Goal: Information Seeking & Learning: Learn about a topic

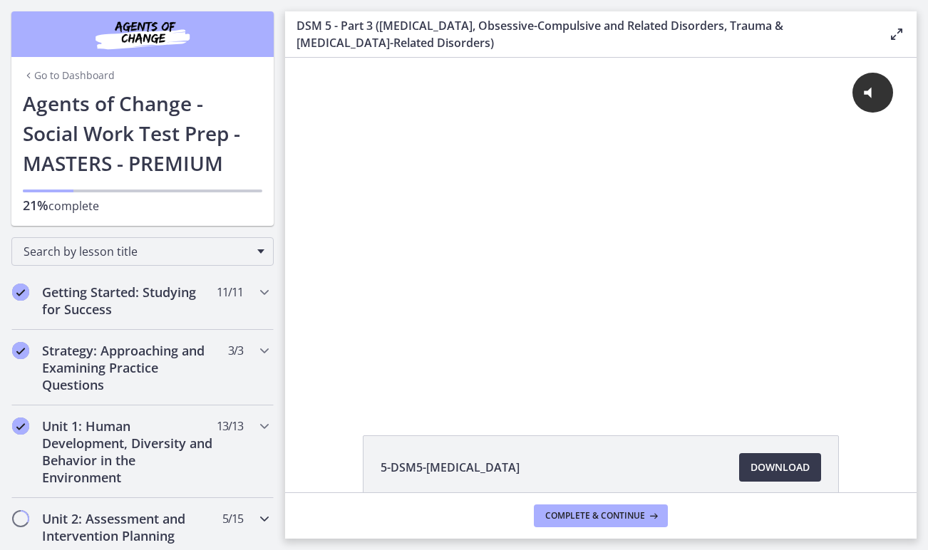
scroll to position [258, 0]
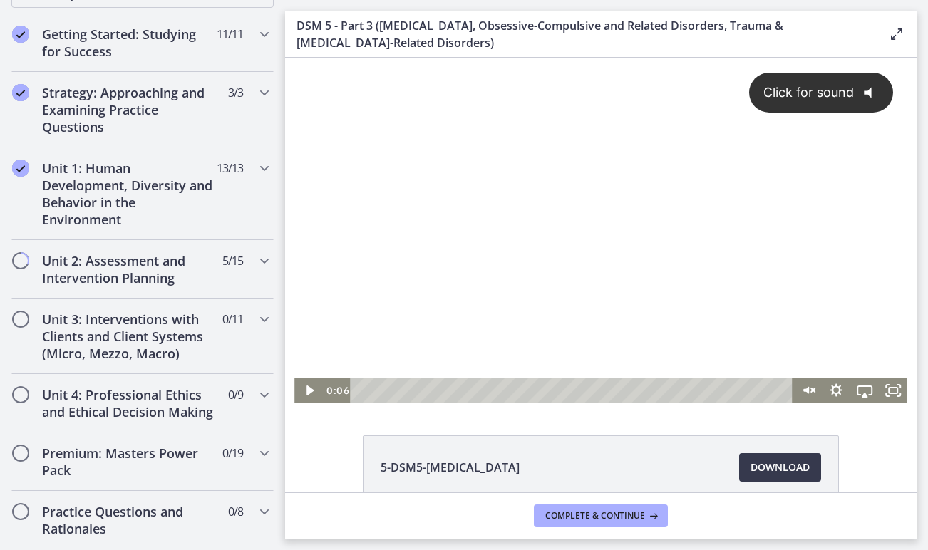
click at [499, 242] on div "Click for sound @keyframes VOLUME_SMALL_WAVE_FLASH { 0% { opacity: 0; } 33% { o…" at bounding box center [600, 218] width 613 height 321
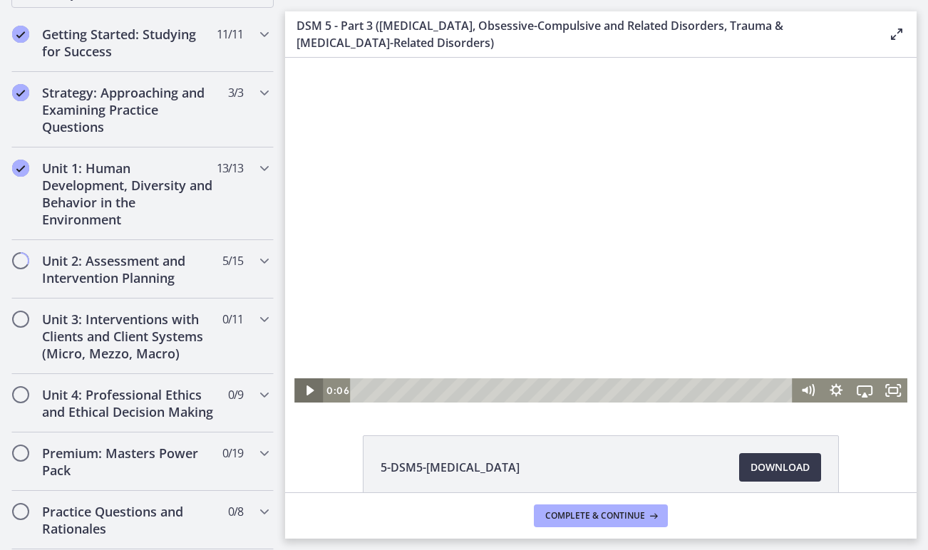
click at [304, 388] on icon "Play Video" at bounding box center [309, 391] width 29 height 24
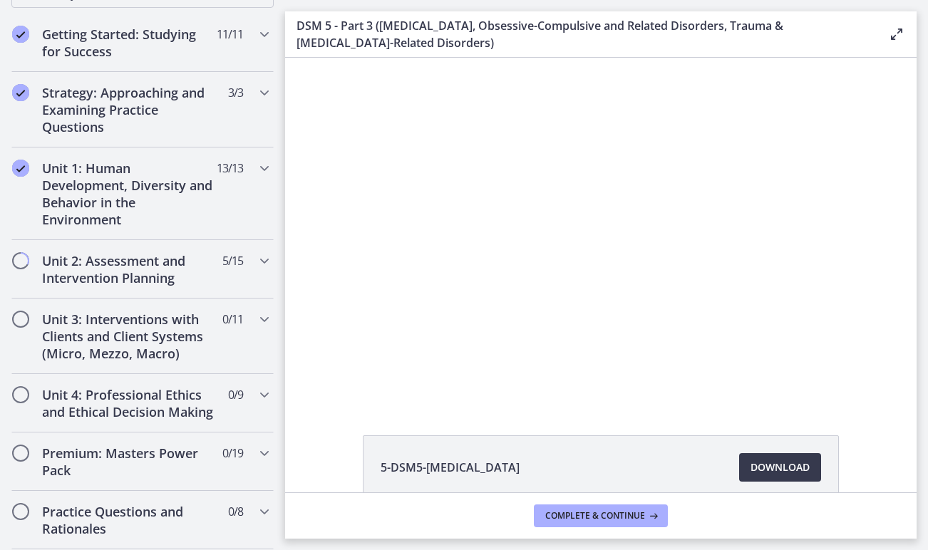
scroll to position [0, 0]
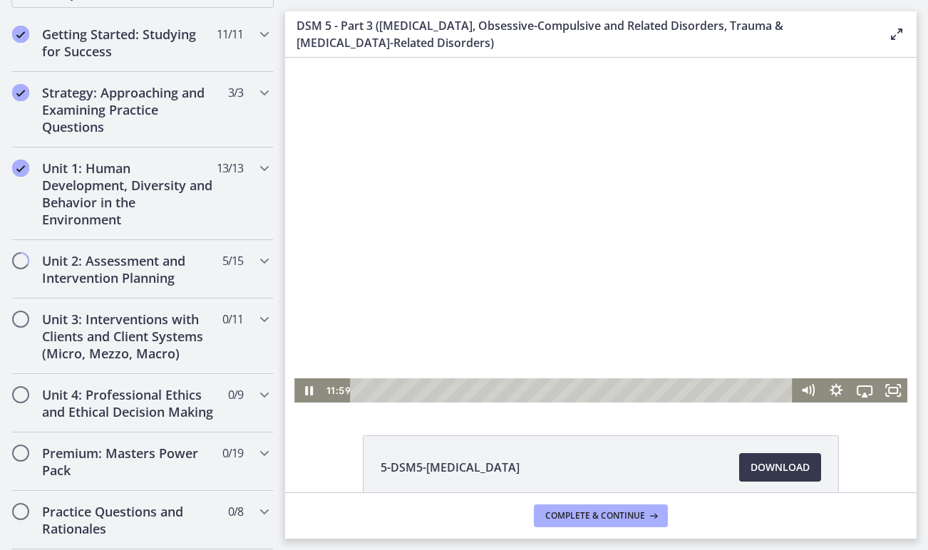
click at [599, 180] on div at bounding box center [600, 230] width 613 height 345
click at [313, 391] on icon "Play Video" at bounding box center [309, 391] width 7 height 10
click at [833, 386] on icon "Show settings menu" at bounding box center [836, 390] width 13 height 13
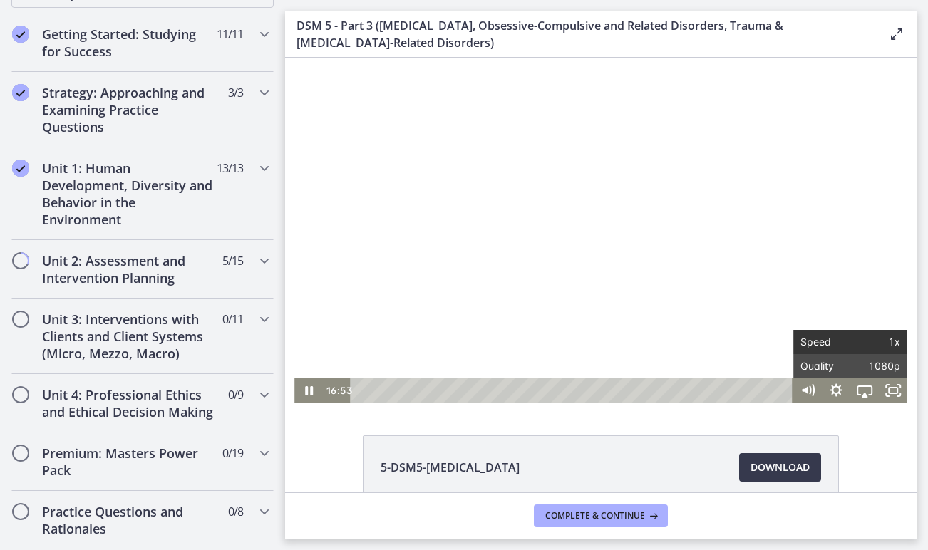
click at [832, 347] on span "Speed" at bounding box center [826, 342] width 50 height 24
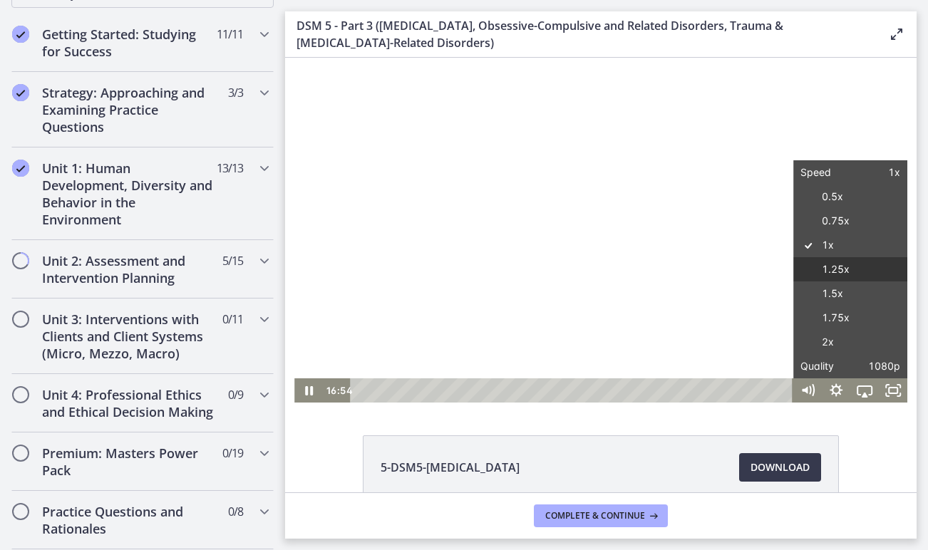
click at [834, 273] on label "1.25x" at bounding box center [851, 269] width 114 height 25
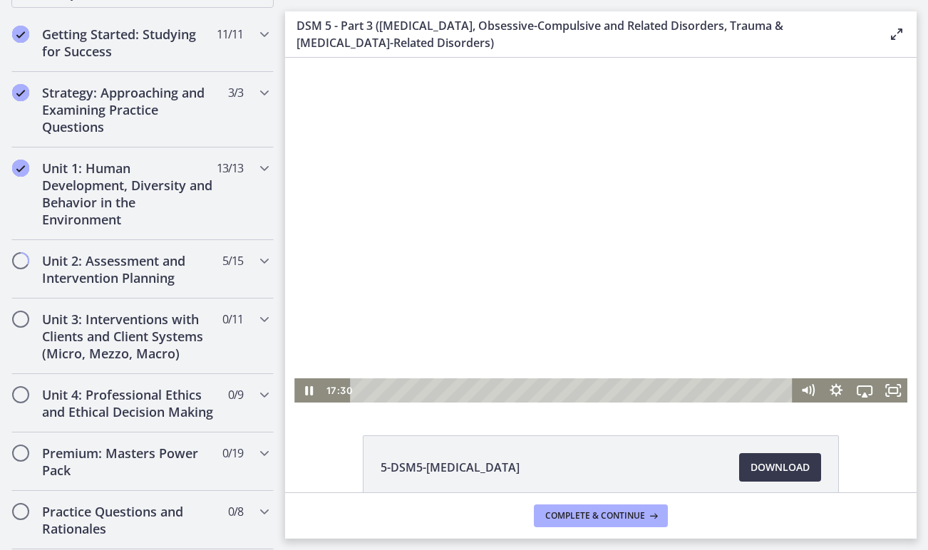
click at [630, 237] on div at bounding box center [600, 230] width 613 height 345
click at [674, 135] on div at bounding box center [600, 230] width 613 height 345
click at [890, 394] on icon "Fullscreen" at bounding box center [893, 391] width 29 height 24
click at [901, 389] on icon "Fullscreen" at bounding box center [893, 391] width 29 height 24
click at [891, 386] on icon "Fullscreen" at bounding box center [893, 390] width 34 height 29
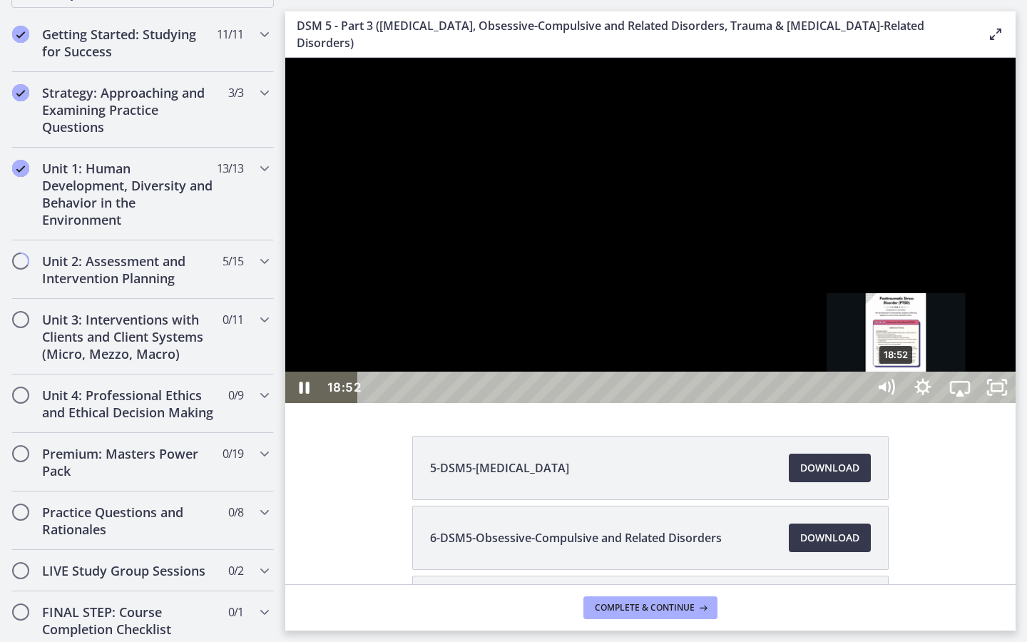
click at [858, 403] on div "18:52" at bounding box center [614, 386] width 486 height 31
click at [858, 403] on div "18:25" at bounding box center [614, 386] width 486 height 31
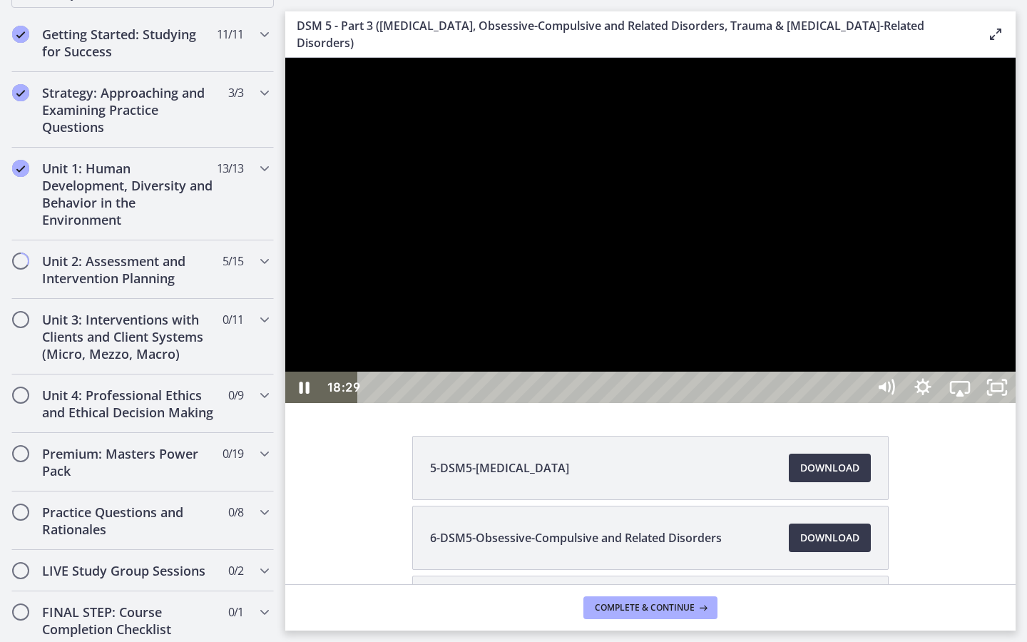
click at [928, 403] on div at bounding box center [650, 230] width 730 height 345
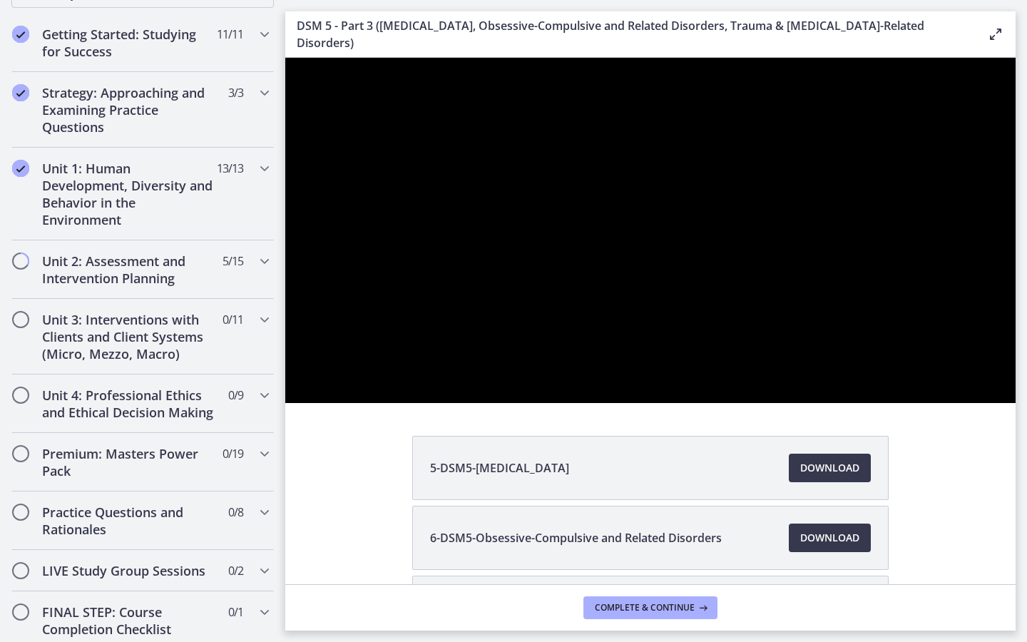
click at [928, 403] on div at bounding box center [650, 230] width 730 height 345
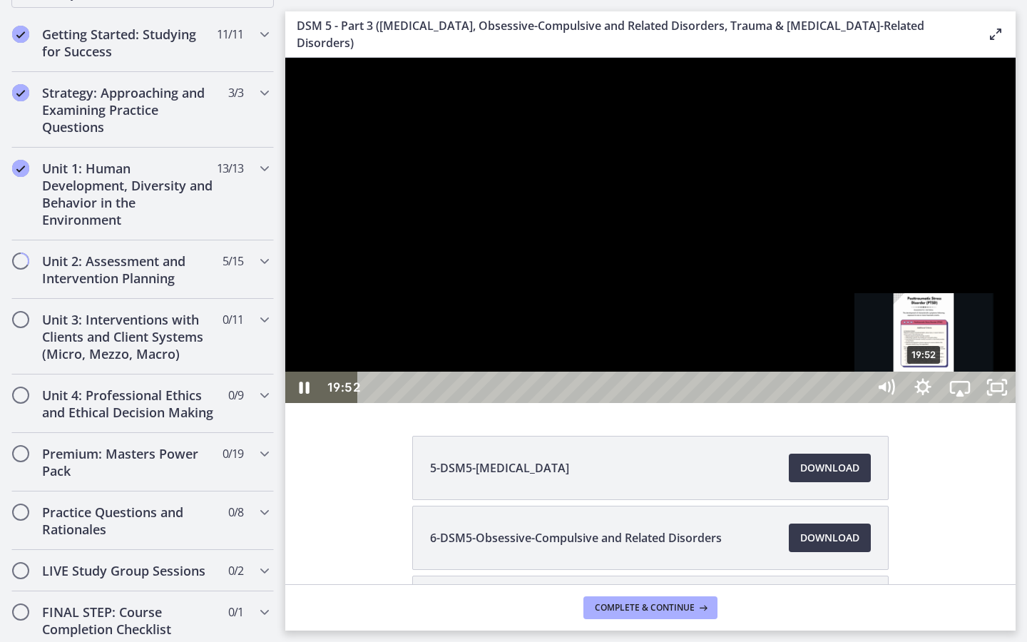
click at [858, 403] on div "19:52" at bounding box center [614, 386] width 486 height 31
click at [858, 403] on div "20:12" at bounding box center [614, 386] width 486 height 31
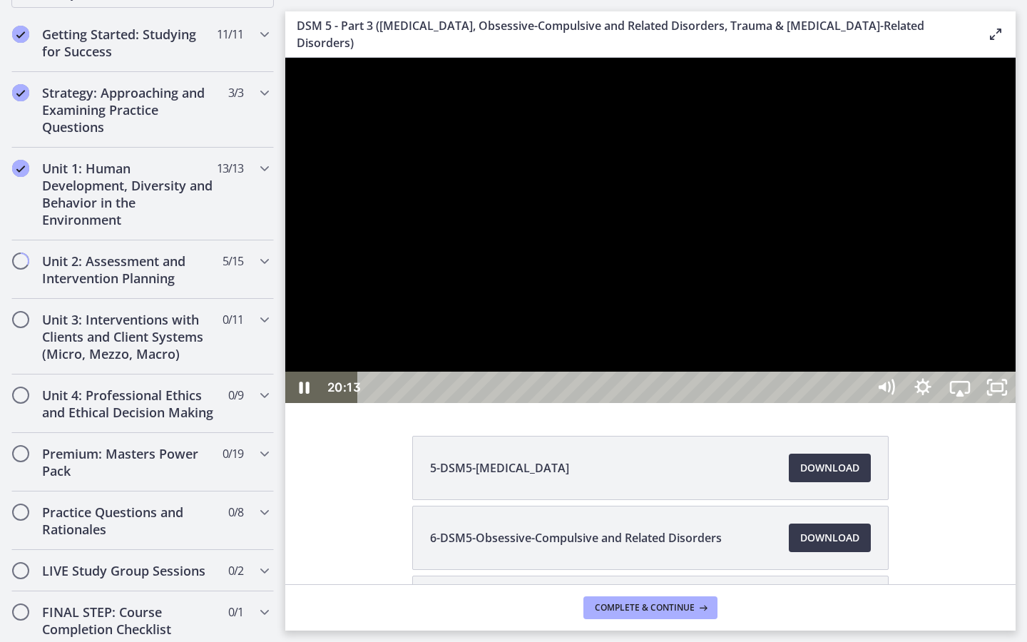
click at [928, 403] on div at bounding box center [650, 230] width 730 height 345
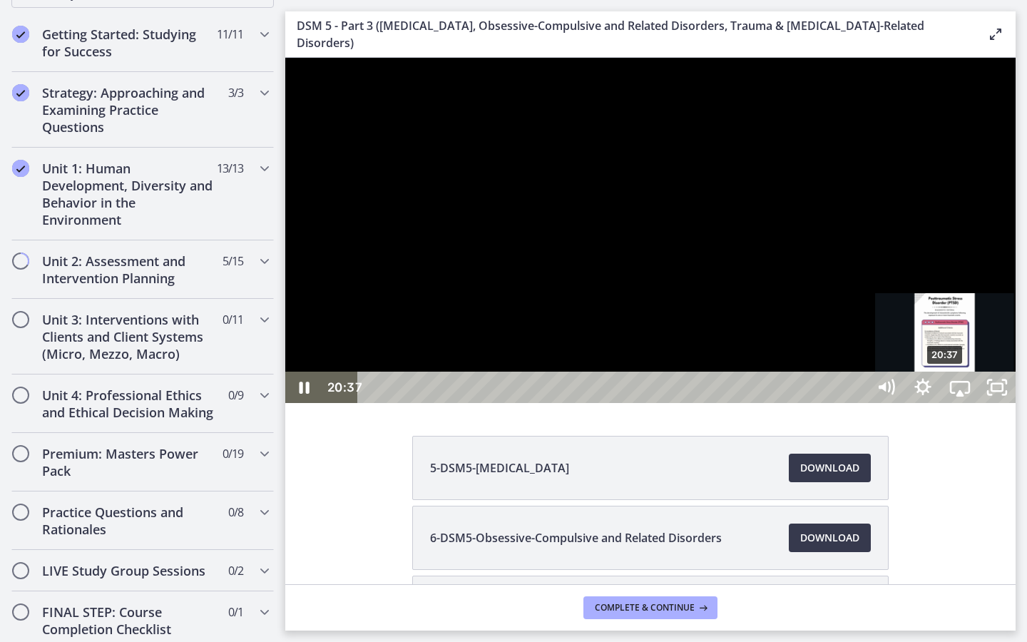
click at [858, 403] on div "20:37" at bounding box center [614, 386] width 486 height 31
click at [858, 403] on div "21:10" at bounding box center [614, 386] width 486 height 31
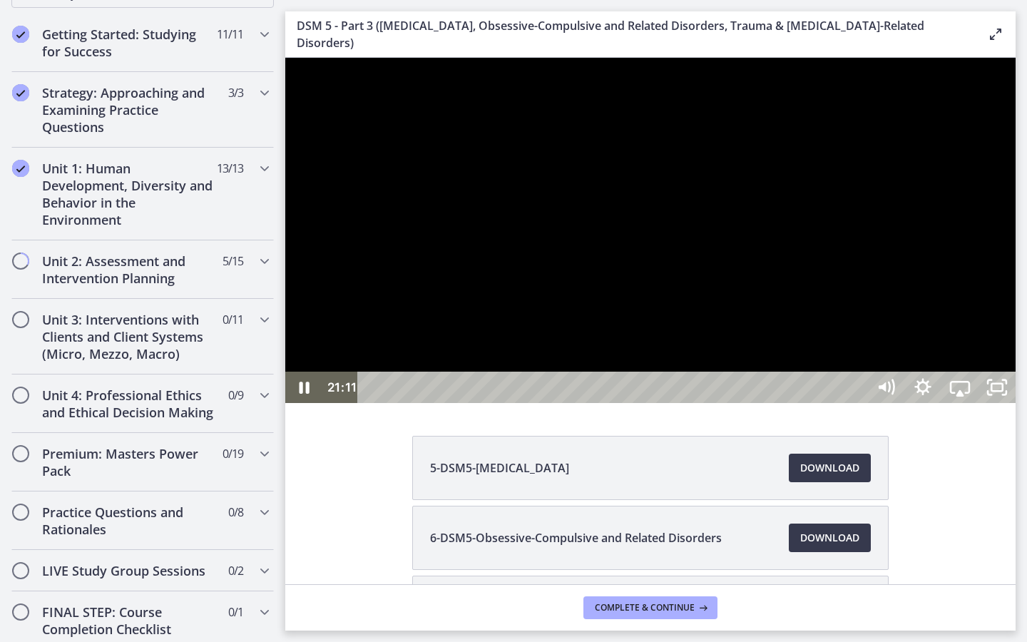
click at [928, 403] on div at bounding box center [650, 230] width 730 height 345
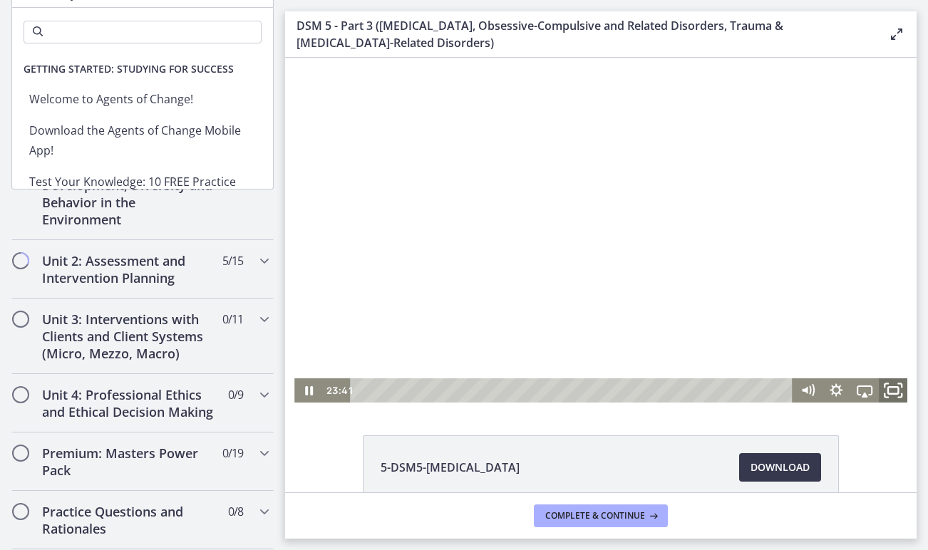
click at [893, 389] on icon "Fullscreen" at bounding box center [893, 390] width 34 height 29
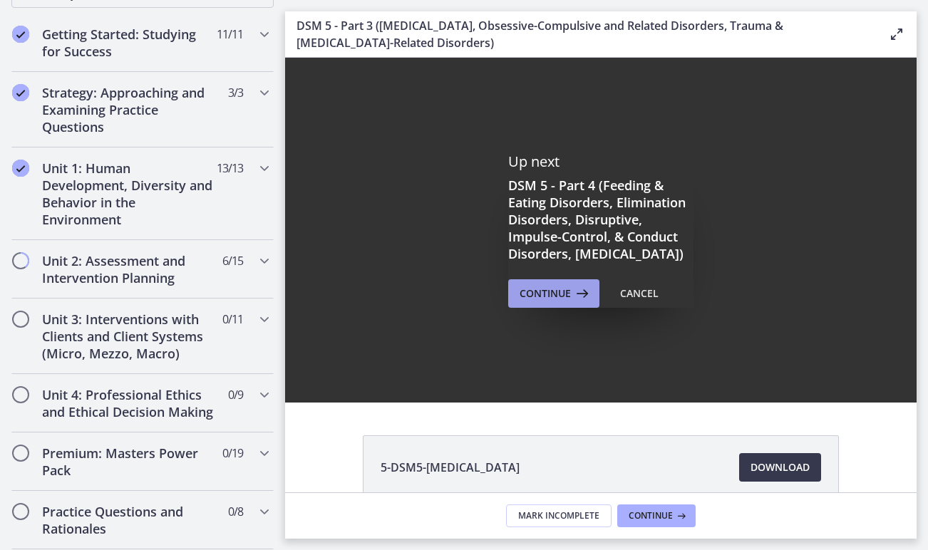
click at [512, 308] on button "Continue" at bounding box center [553, 294] width 91 height 29
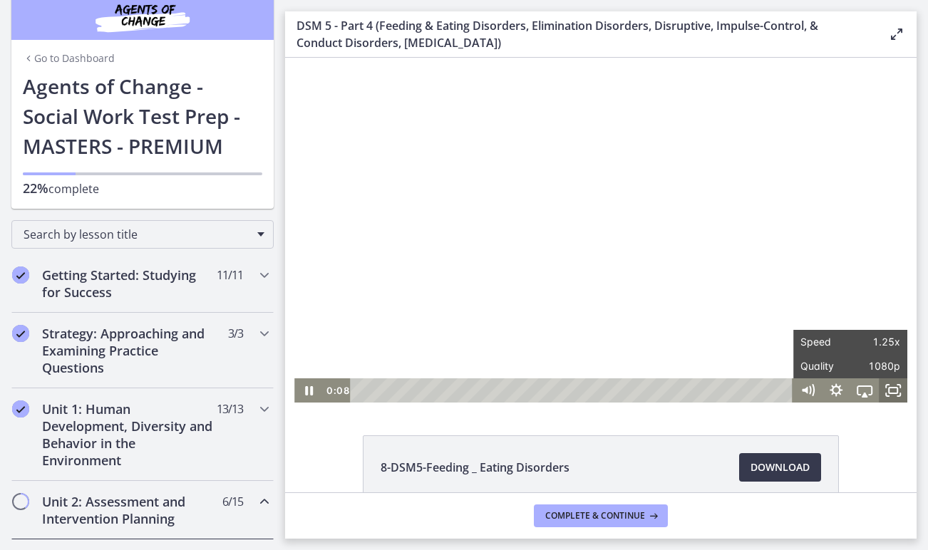
click at [894, 386] on icon "Fullscreen" at bounding box center [893, 391] width 29 height 24
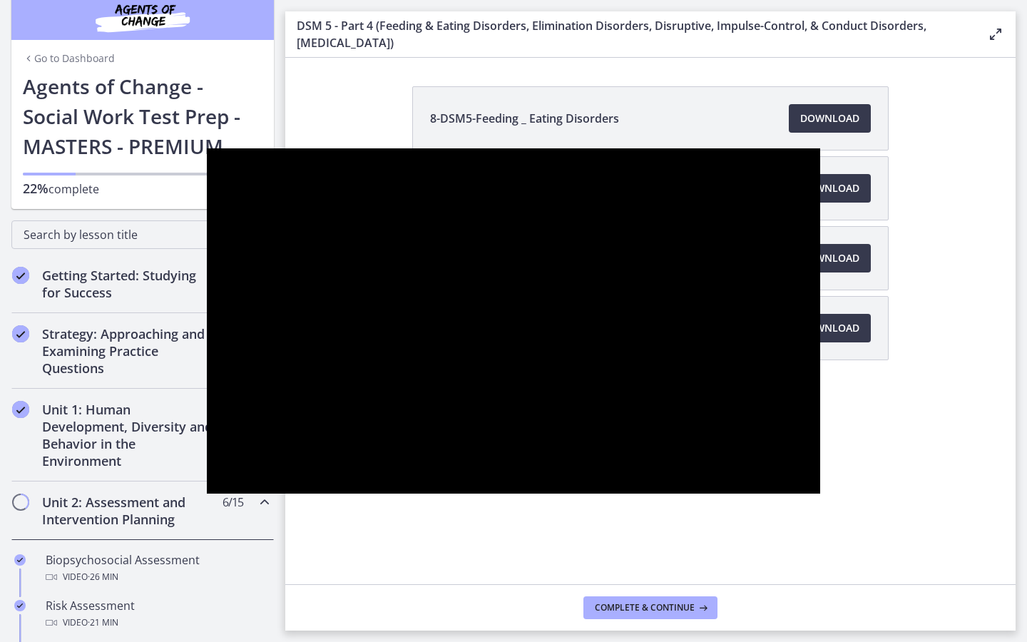
click at [820, 493] on button "Unfullscreen" at bounding box center [801, 477] width 37 height 31
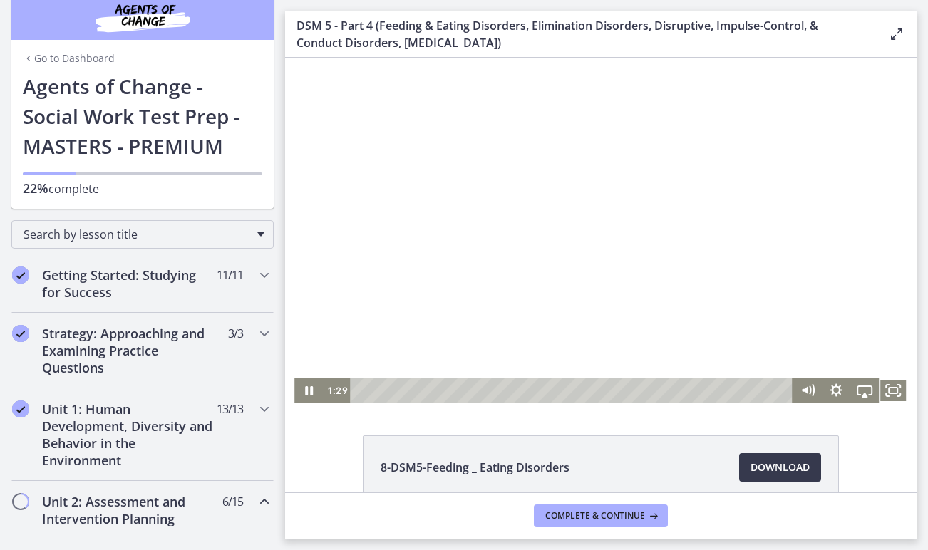
click at [893, 390] on button "Fullscreen" at bounding box center [893, 391] width 29 height 24
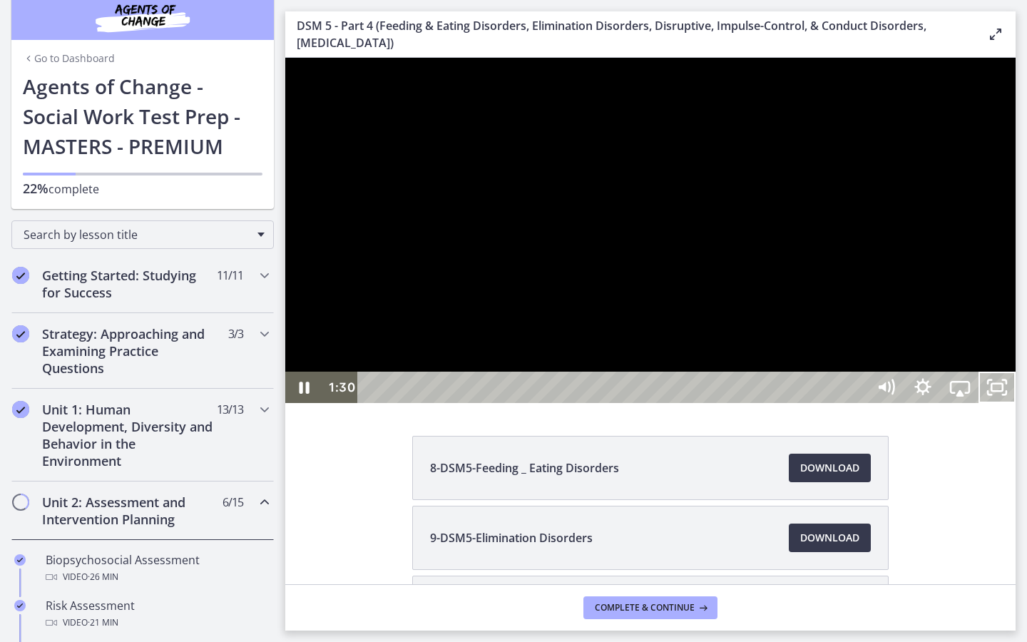
click at [928, 403] on div at bounding box center [650, 230] width 730 height 345
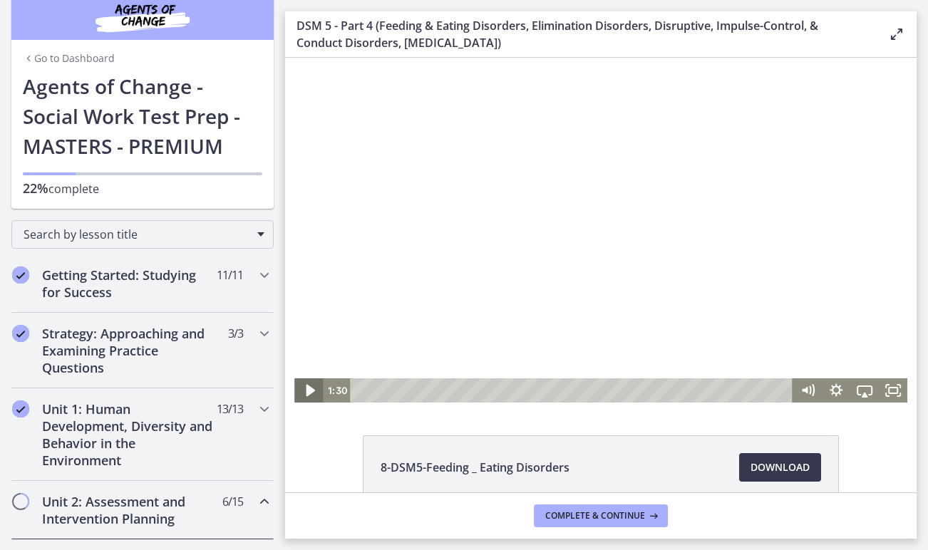
click at [307, 388] on icon "Play Video" at bounding box center [310, 391] width 9 height 12
click at [896, 386] on icon "Fullscreen" at bounding box center [893, 391] width 29 height 24
click at [650, 210] on div at bounding box center [600, 230] width 613 height 345
click at [890, 384] on icon "Fullscreen" at bounding box center [893, 390] width 34 height 29
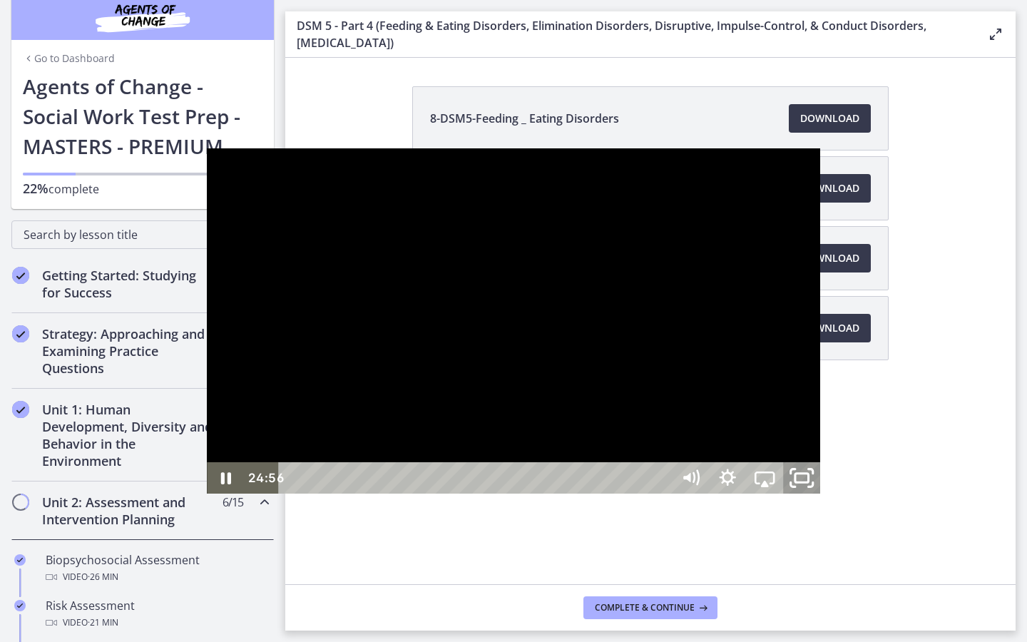
click at [824, 497] on icon "Unfullscreen" at bounding box center [801, 478] width 44 height 38
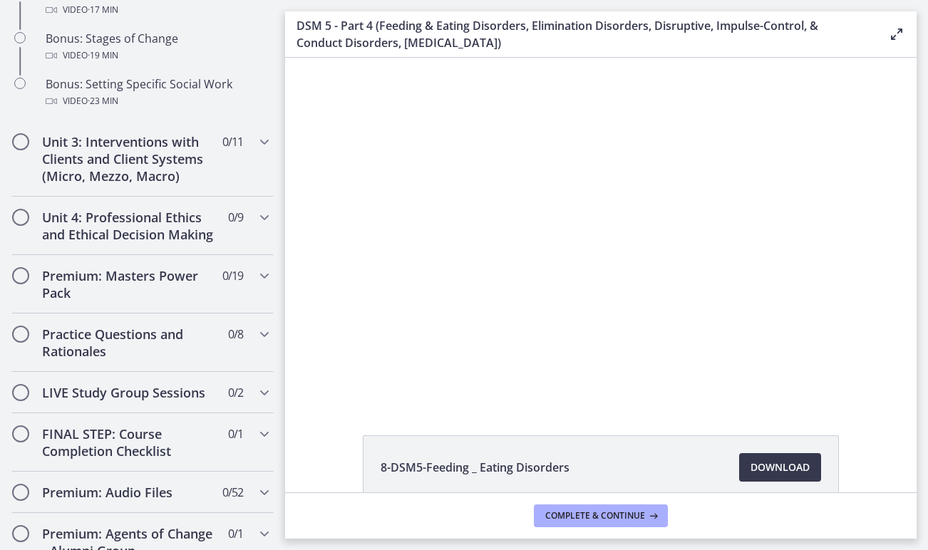
scroll to position [1288, 0]
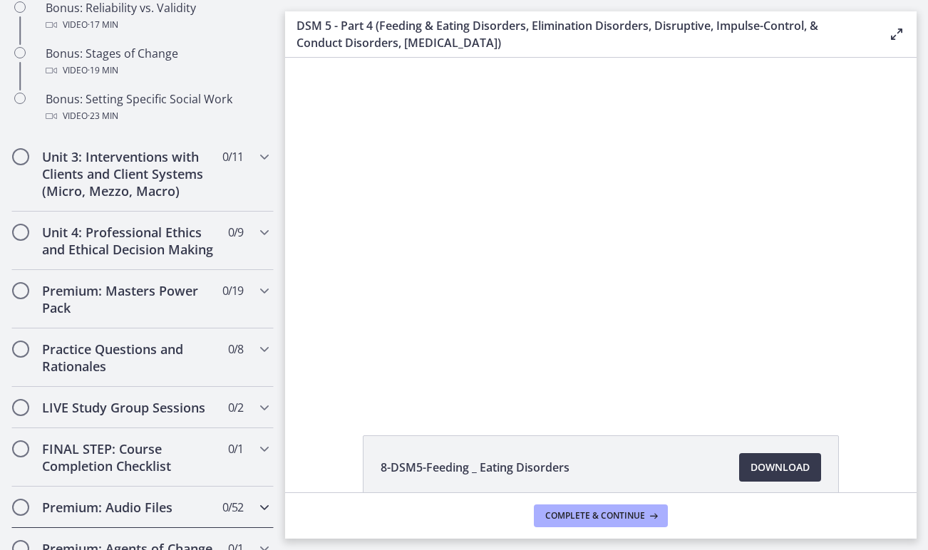
click at [255, 500] on div "Premium: Audio Files 0 / 52 Completed" at bounding box center [142, 507] width 262 height 41
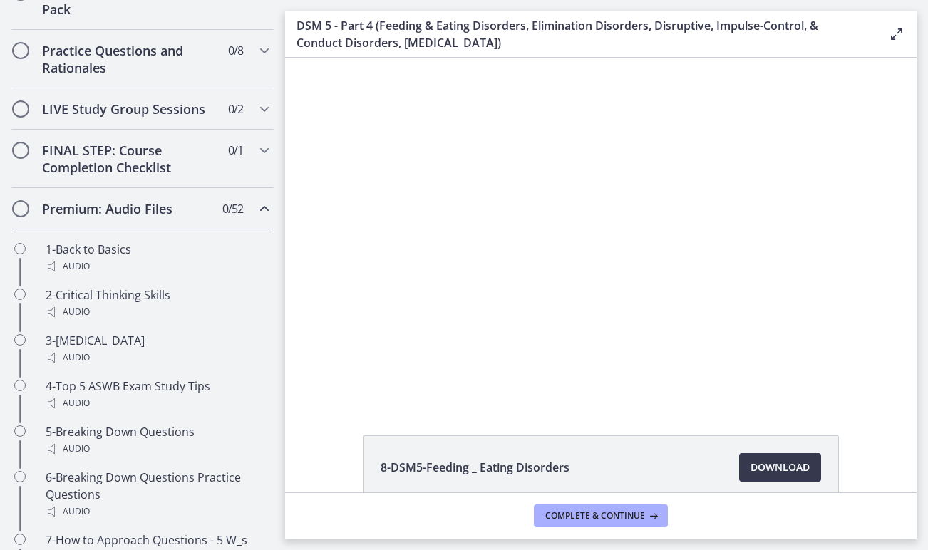
click at [237, 208] on span "0 / 52 Completed" at bounding box center [232, 208] width 21 height 17
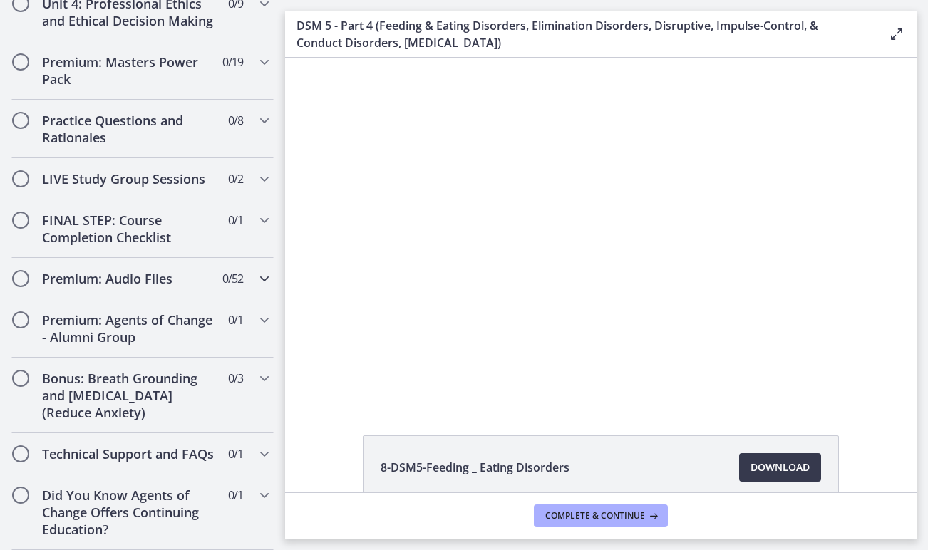
scroll to position [650, 0]
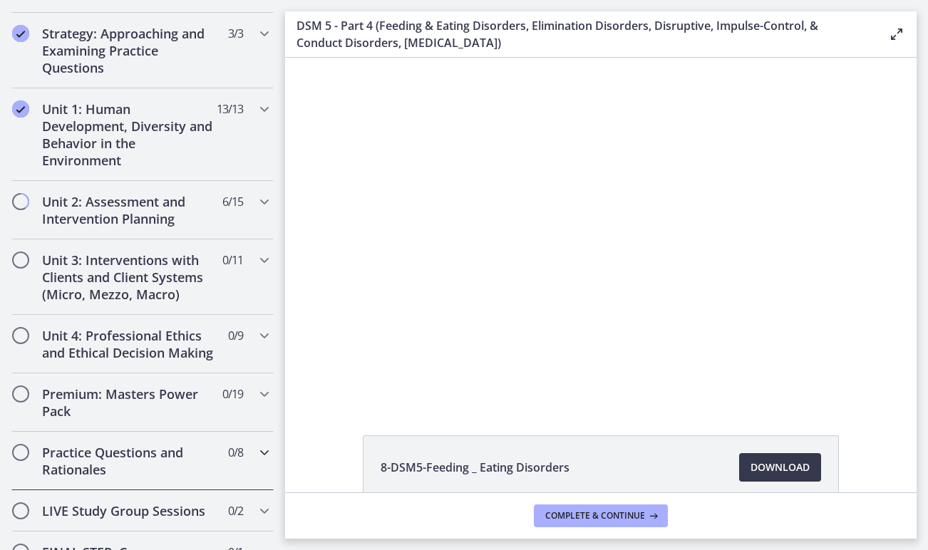
click at [255, 446] on div "Practice Questions and Rationales 0 / 8 Completed" at bounding box center [142, 461] width 262 height 58
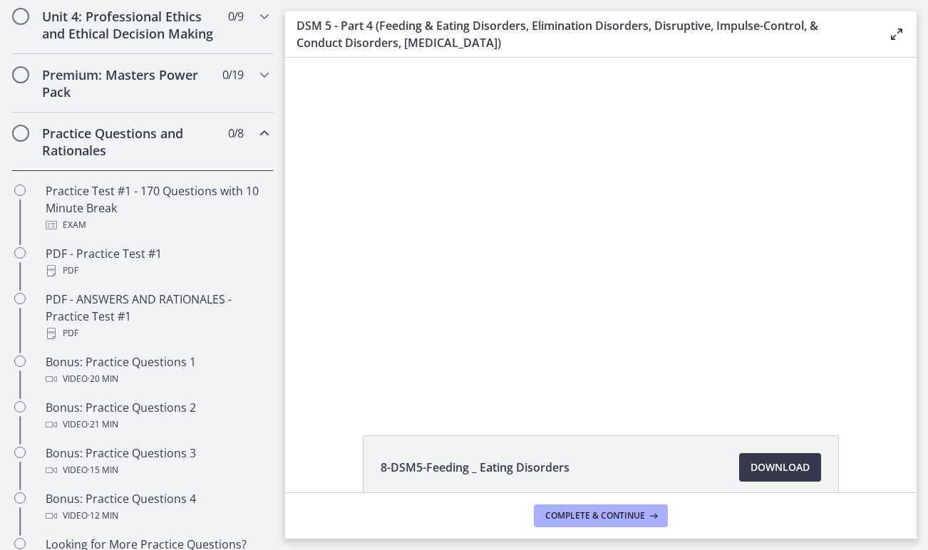
scroll to position [611, 0]
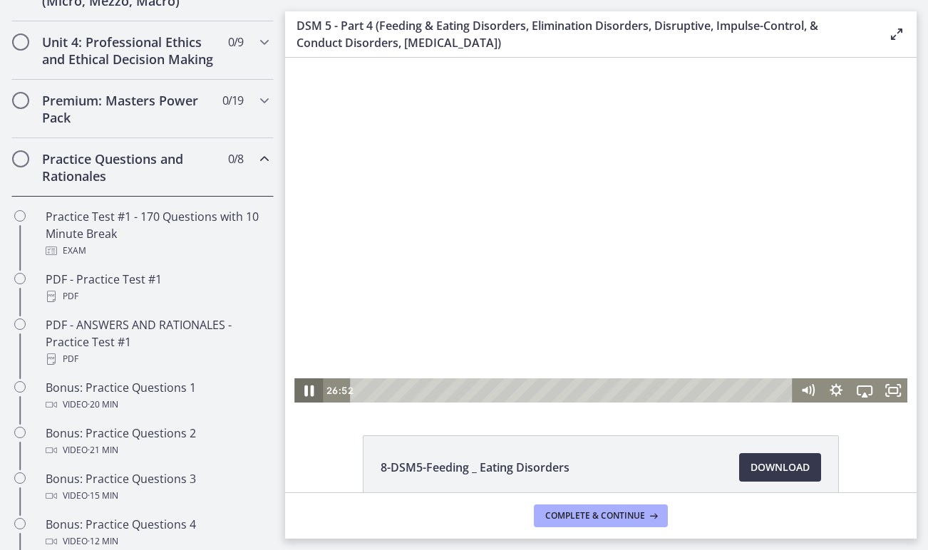
click at [317, 390] on icon "Pause" at bounding box center [309, 390] width 34 height 29
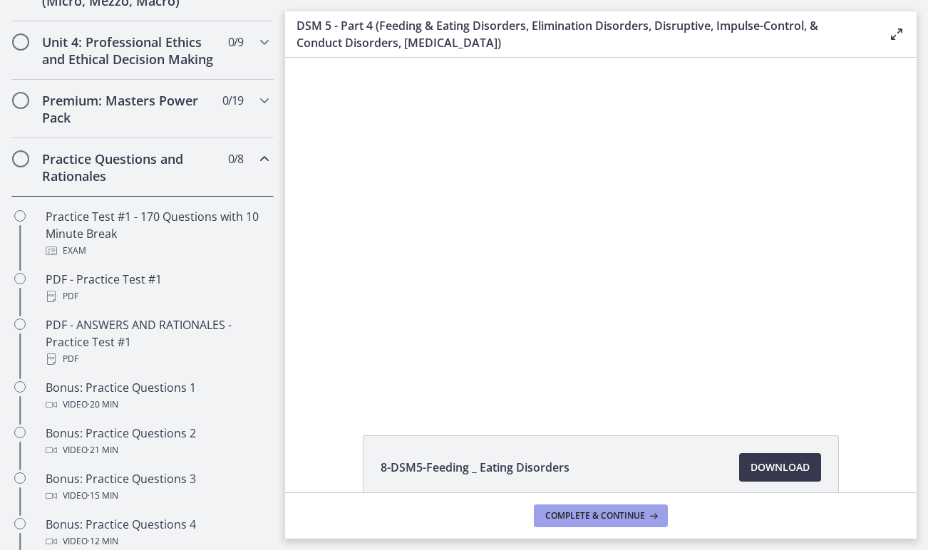
click at [550, 516] on span "Complete & continue" at bounding box center [595, 516] width 100 height 11
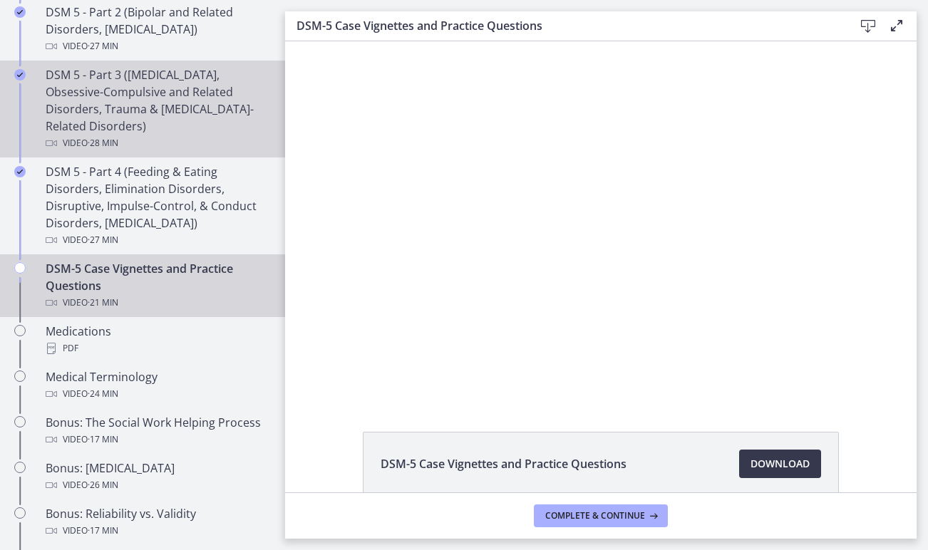
scroll to position [816, 0]
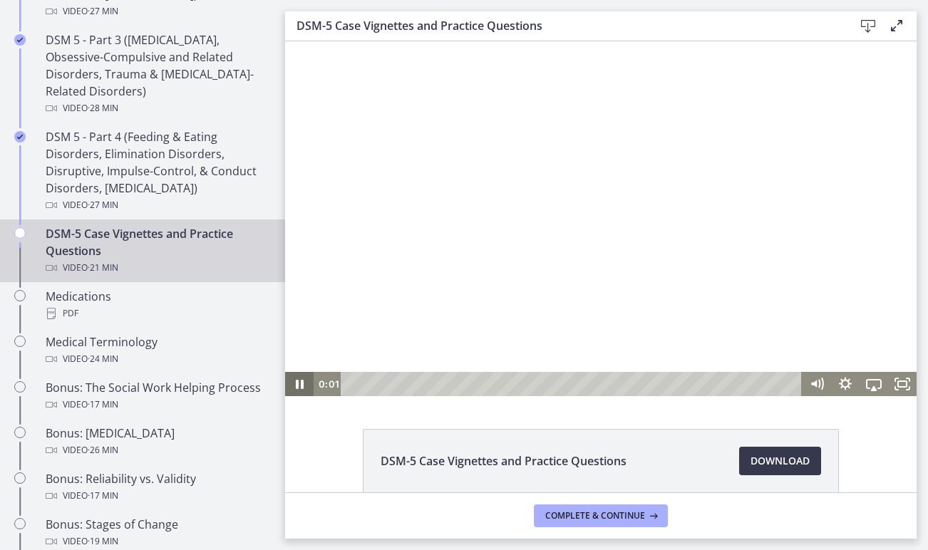
click at [300, 380] on icon "Pause" at bounding box center [299, 384] width 29 height 24
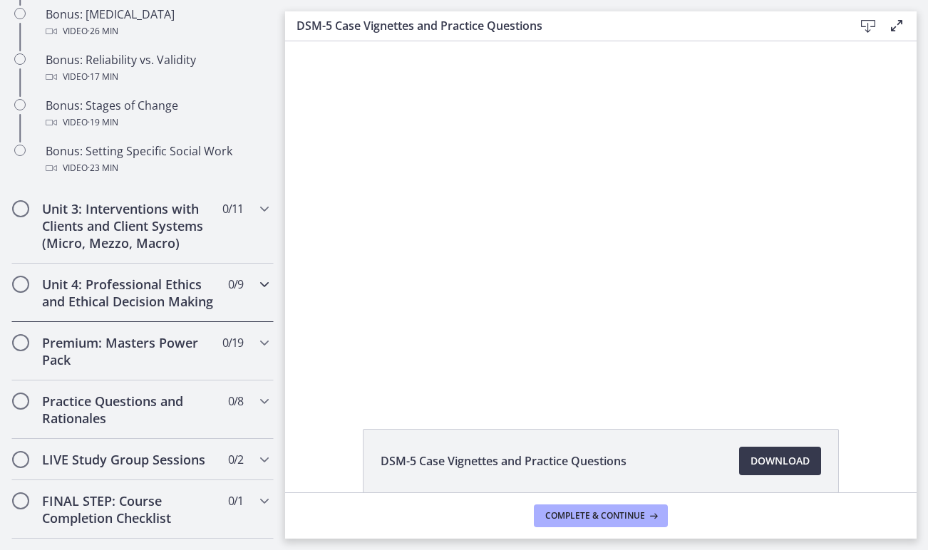
scroll to position [1246, 0]
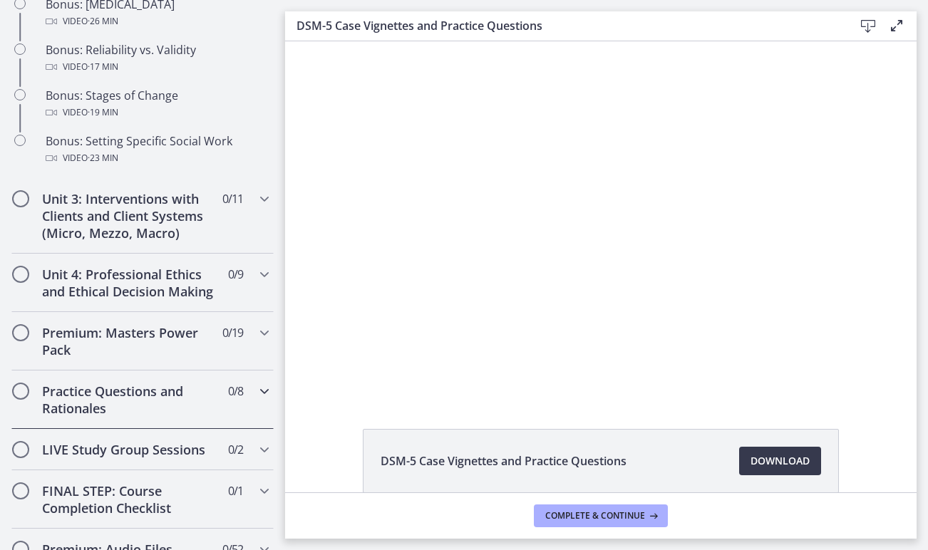
click at [133, 384] on h2 "Practice Questions and Rationales" at bounding box center [129, 400] width 174 height 34
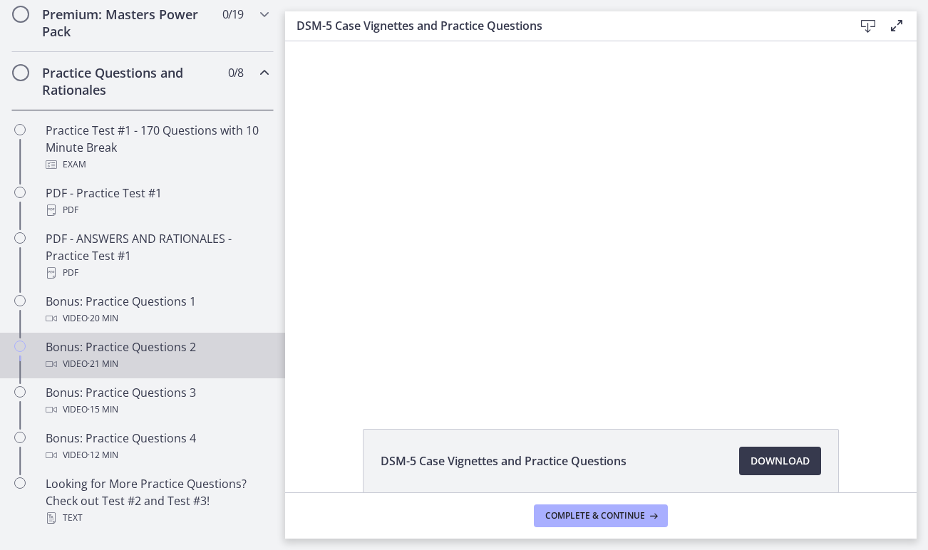
scroll to position [696, 0]
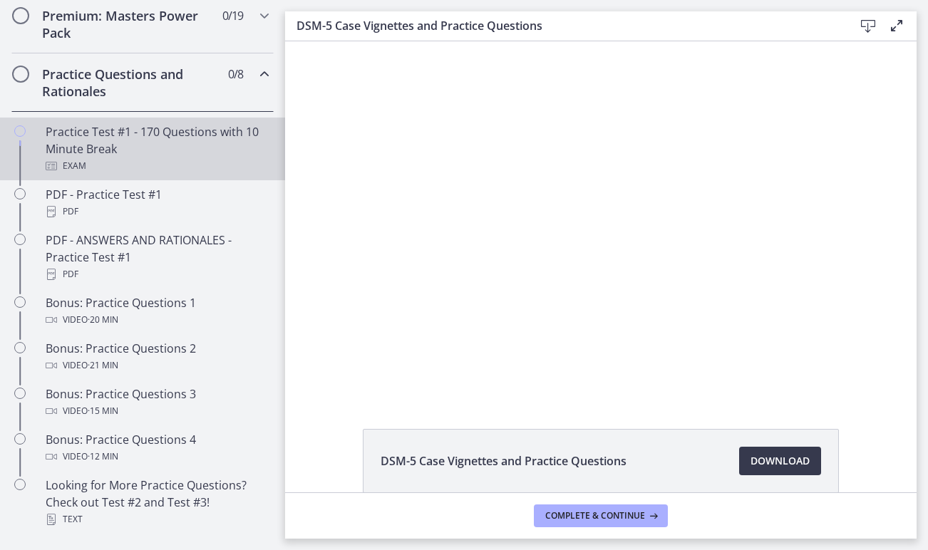
click at [141, 157] on div "Practice Test #1 - 170 Questions with 10 Minute Break Exam" at bounding box center [157, 148] width 222 height 51
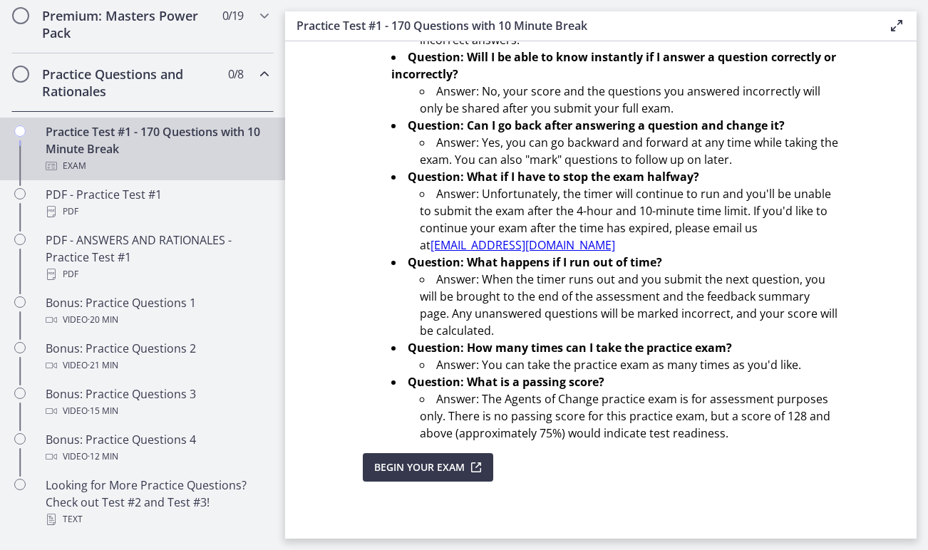
scroll to position [463, 0]
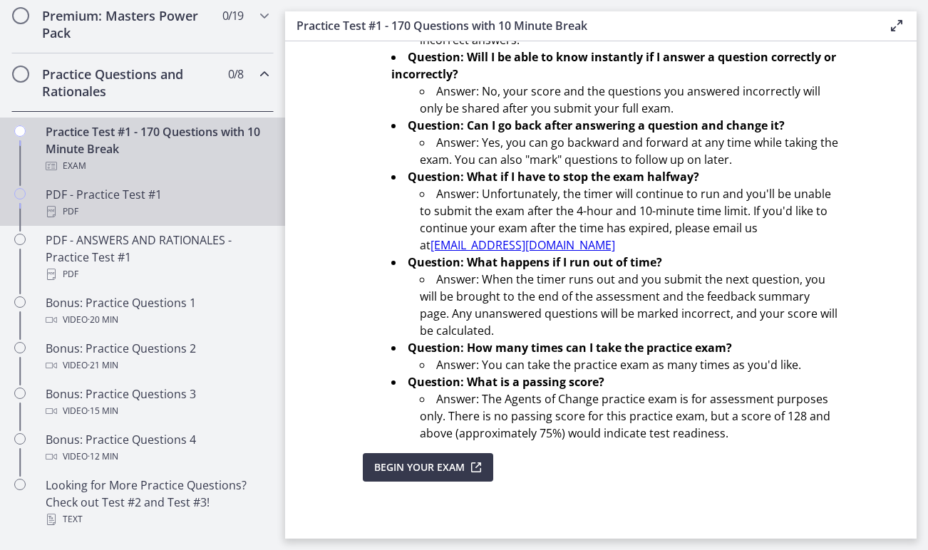
click at [135, 199] on div "PDF - Practice Test #1 PDF" at bounding box center [157, 203] width 222 height 34
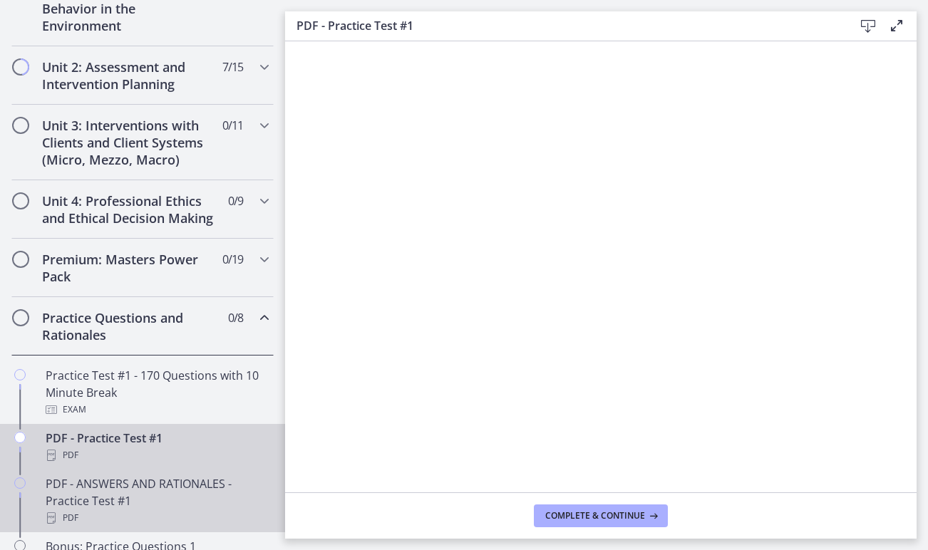
scroll to position [373, 0]
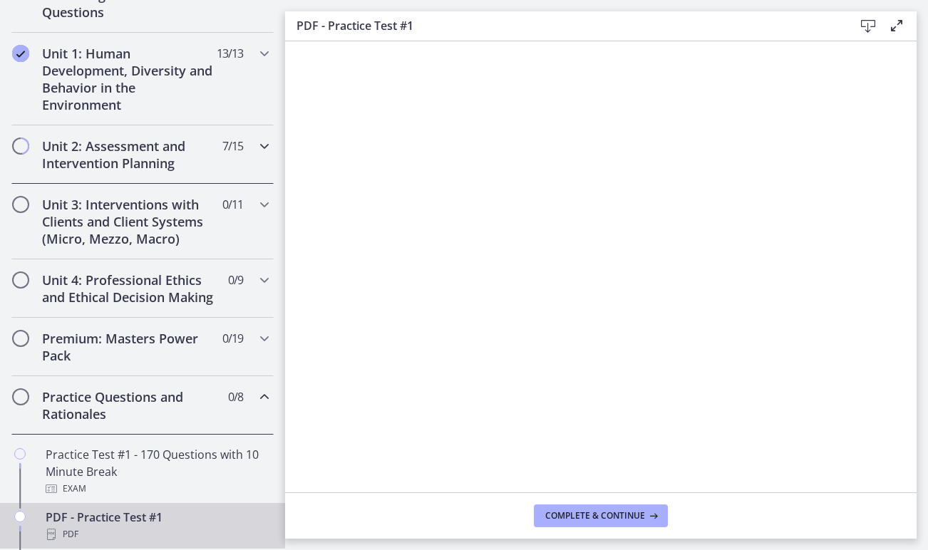
click at [129, 147] on h2 "Unit 2: Assessment and Intervention Planning" at bounding box center [129, 155] width 174 height 34
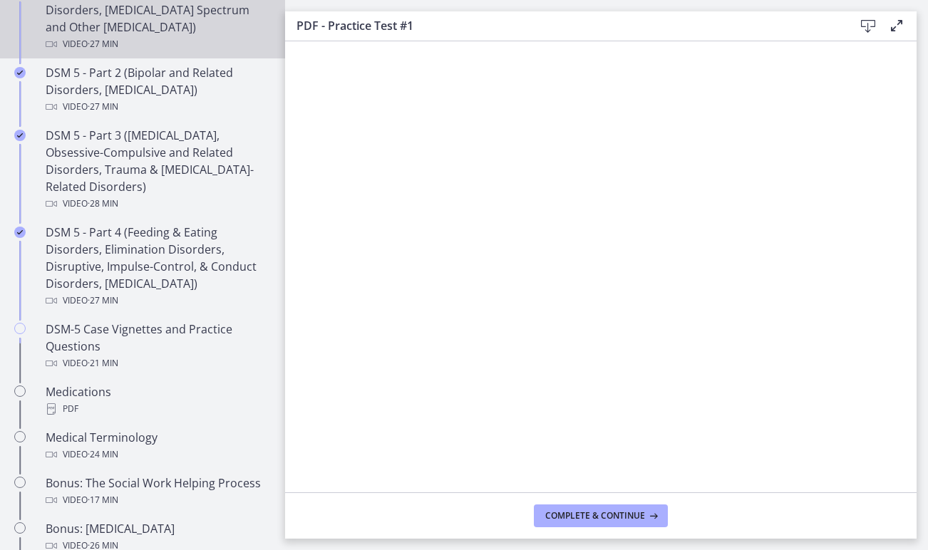
scroll to position [831, 0]
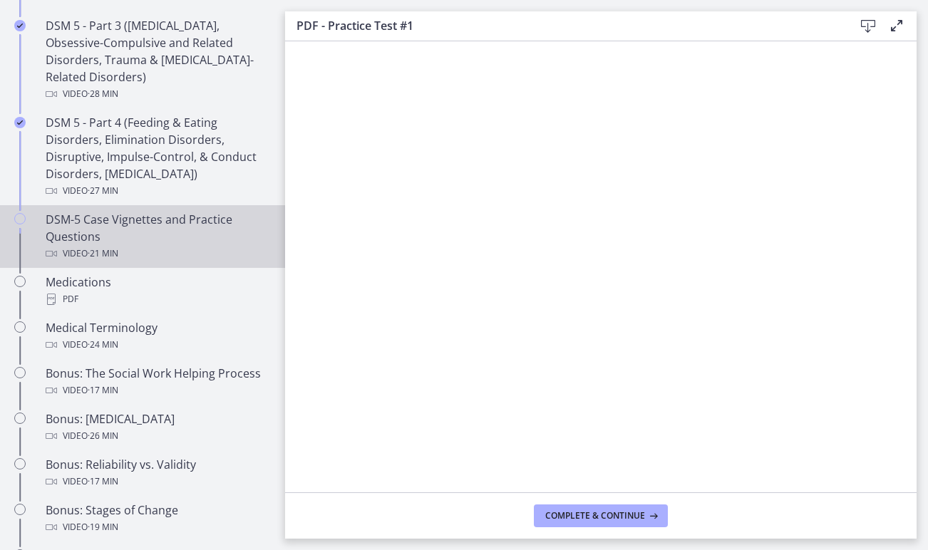
click at [133, 237] on div "DSM-5 Case Vignettes and Practice Questions Video · 21 min" at bounding box center [157, 236] width 222 height 51
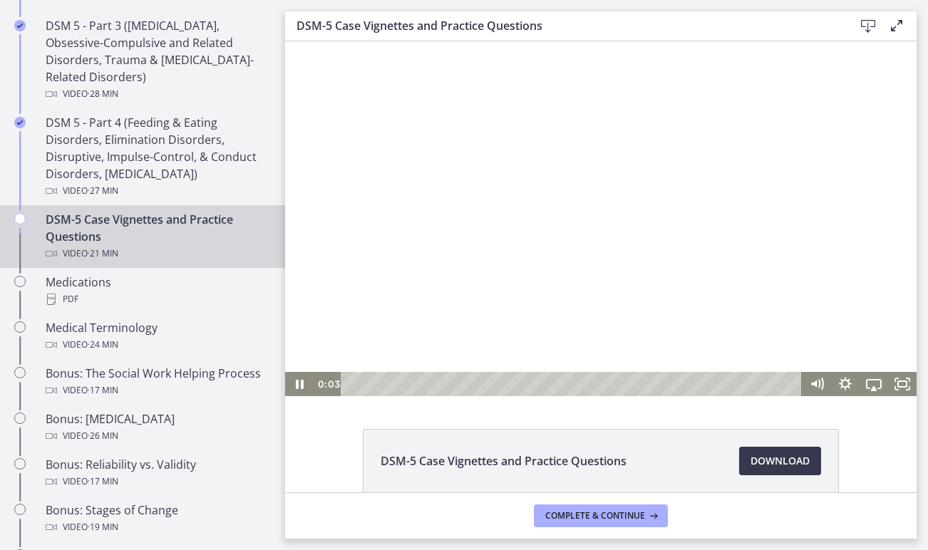
click at [346, 312] on div at bounding box center [601, 218] width 632 height 355
click at [844, 385] on icon "Show settings menu" at bounding box center [845, 384] width 29 height 24
click at [849, 336] on span "Speed" at bounding box center [857, 336] width 36 height 24
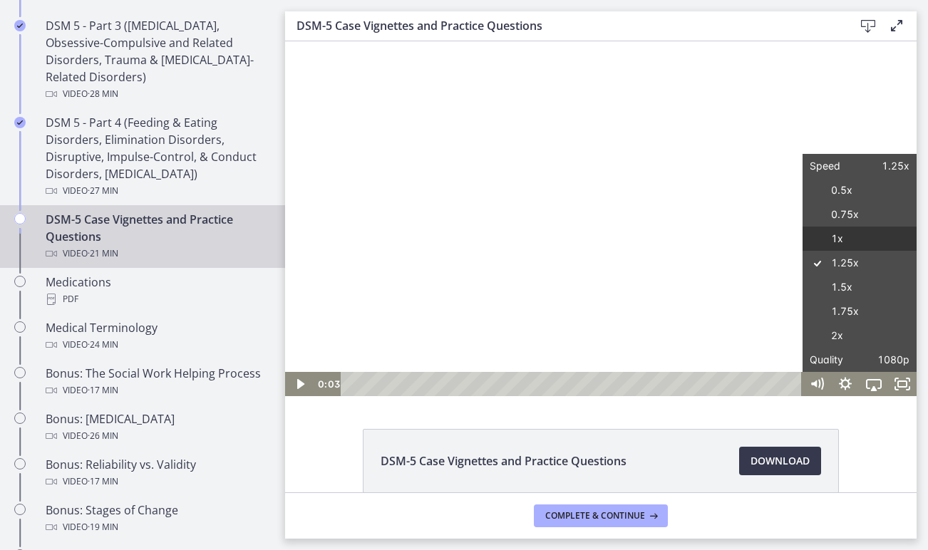
click at [839, 238] on label "1x" at bounding box center [860, 239] width 114 height 25
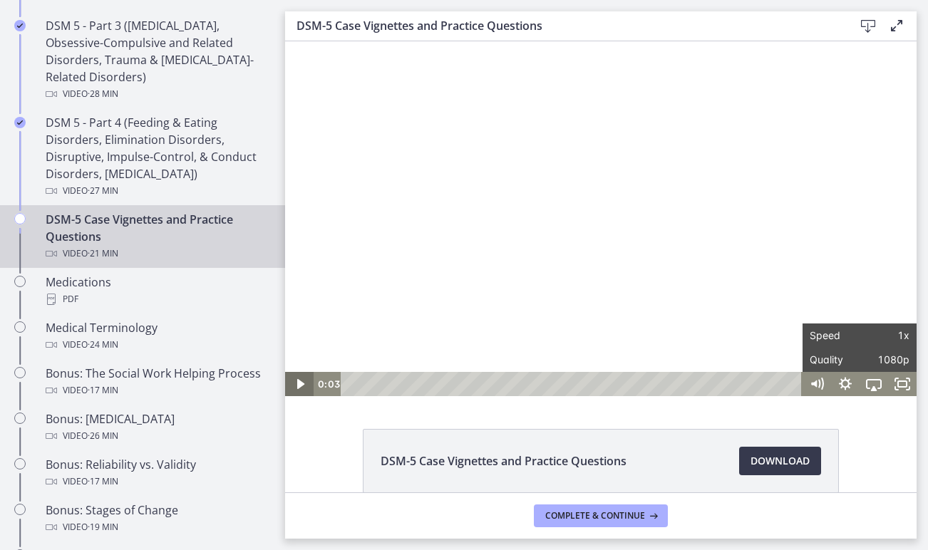
click at [300, 379] on icon "Play Video" at bounding box center [300, 384] width 29 height 24
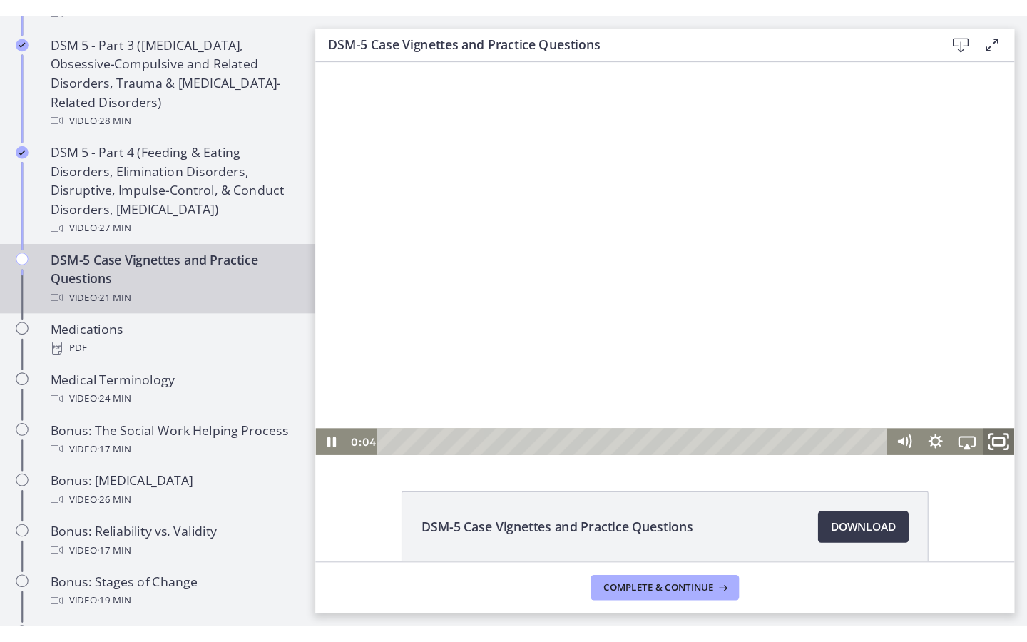
click at [928, 406] on icon "Fullscreen" at bounding box center [933, 405] width 34 height 29
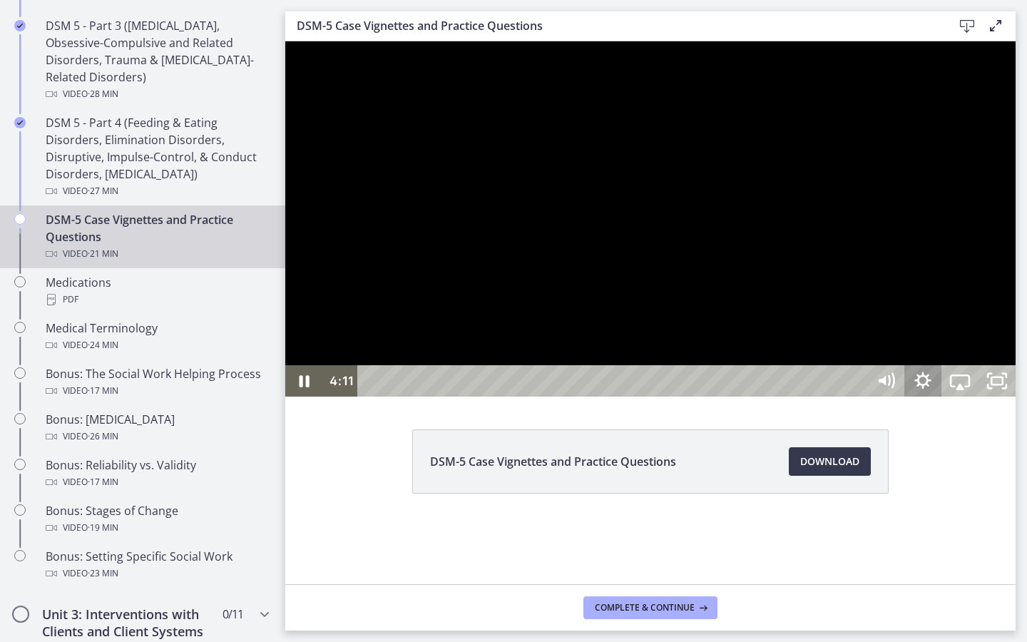
click at [928, 389] on icon "Show settings menu" at bounding box center [922, 380] width 16 height 16
click at [928, 334] on span "Speed" at bounding box center [908, 317] width 65 height 31
click at [928, 240] on label "1.25x" at bounding box center [941, 223] width 148 height 33
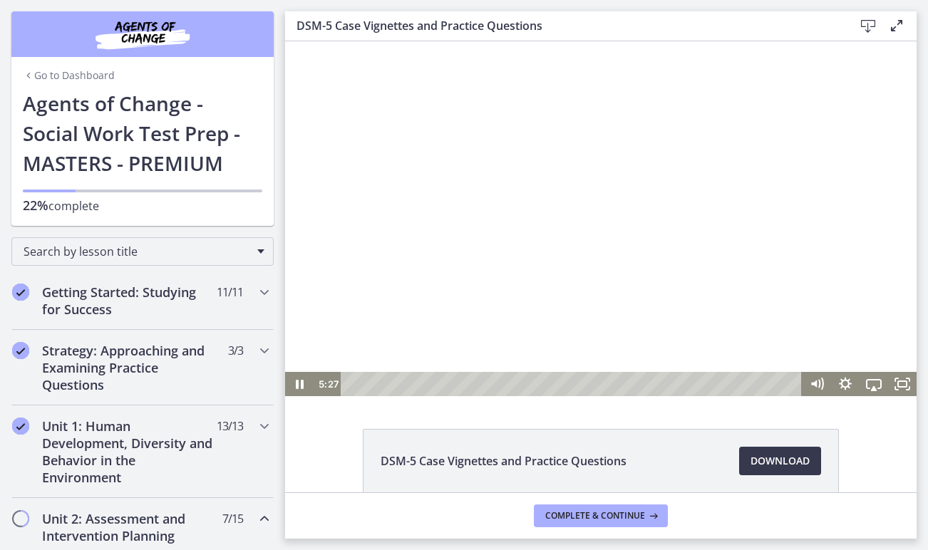
scroll to position [831, 0]
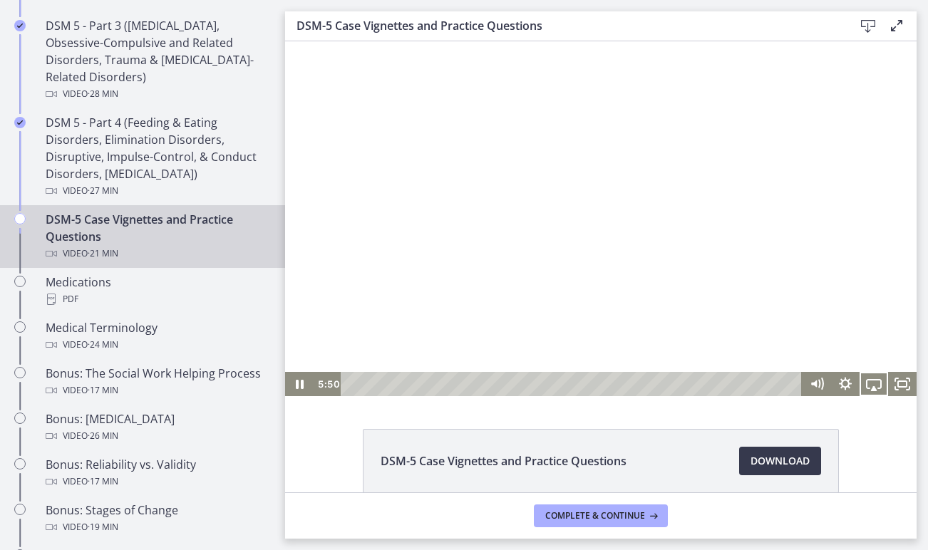
click at [332, 467] on div "DSM-5 Case Vignettes and Practice Questions Download Opens in a new window" at bounding box center [601, 495] width 632 height 133
click at [537, 384] on div "8:51" at bounding box center [574, 384] width 444 height 24
click at [547, 384] on div "9:19" at bounding box center [574, 384] width 444 height 24
click at [557, 386] on div "9:48" at bounding box center [574, 384] width 444 height 24
click at [583, 385] on div "11:03" at bounding box center [574, 384] width 444 height 24
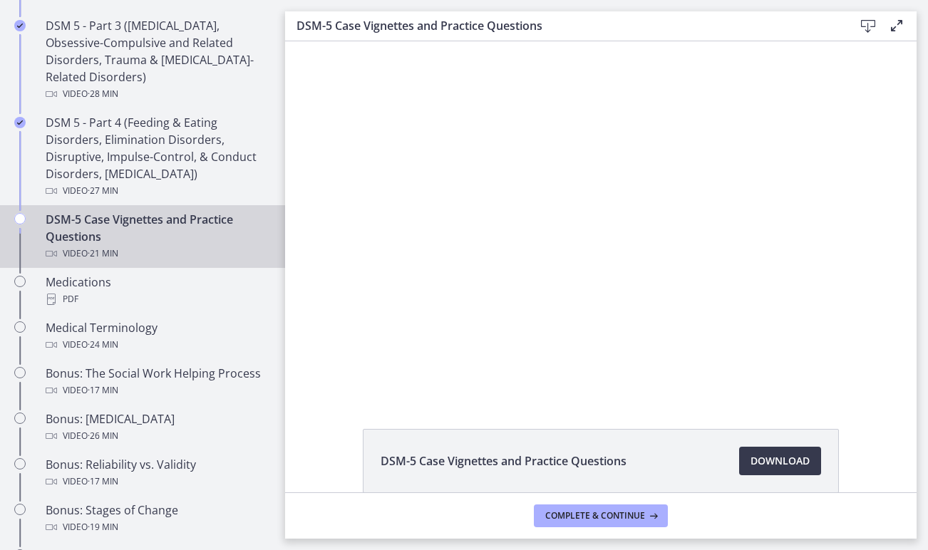
scroll to position [0, 0]
click at [336, 462] on div "DSM-5 Case Vignettes and Practice Questions Download Opens in a new window" at bounding box center [601, 495] width 632 height 133
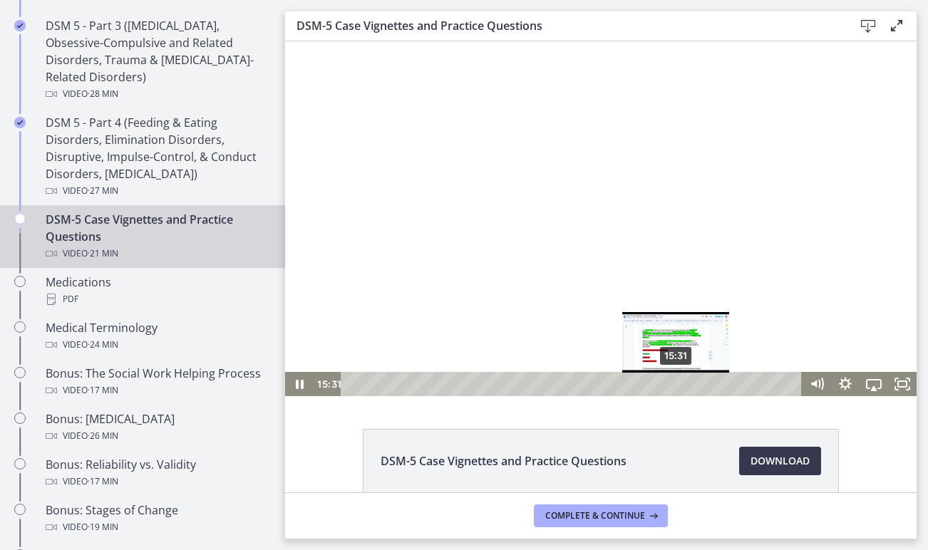
click at [677, 384] on div "15:31" at bounding box center [574, 384] width 444 height 24
click at [680, 384] on div "15:41" at bounding box center [574, 384] width 444 height 24
click at [429, 345] on div at bounding box center [601, 218] width 632 height 355
click at [620, 174] on div at bounding box center [601, 218] width 632 height 355
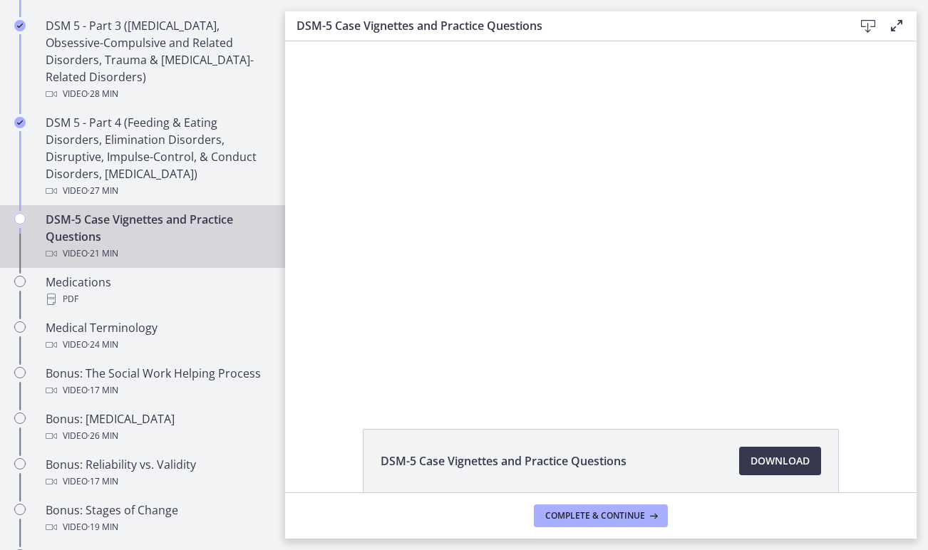
click at [332, 453] on div "DSM-5 Case Vignettes and Practice Questions Download Opens in a new window" at bounding box center [601, 495] width 632 height 133
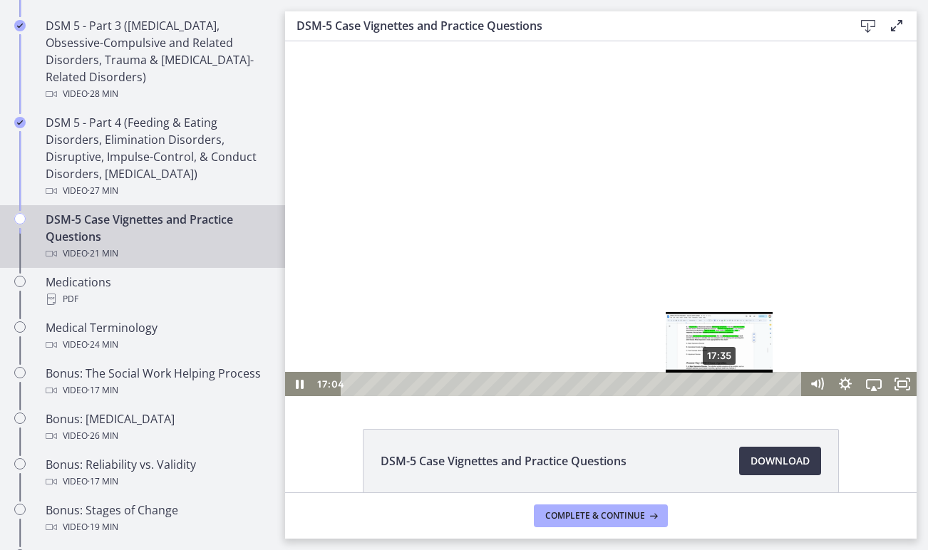
click at [719, 382] on div "17:35" at bounding box center [574, 384] width 444 height 24
click at [731, 383] on div "18:06" at bounding box center [574, 384] width 444 height 24
click at [742, 383] on div "18:37" at bounding box center [574, 384] width 444 height 24
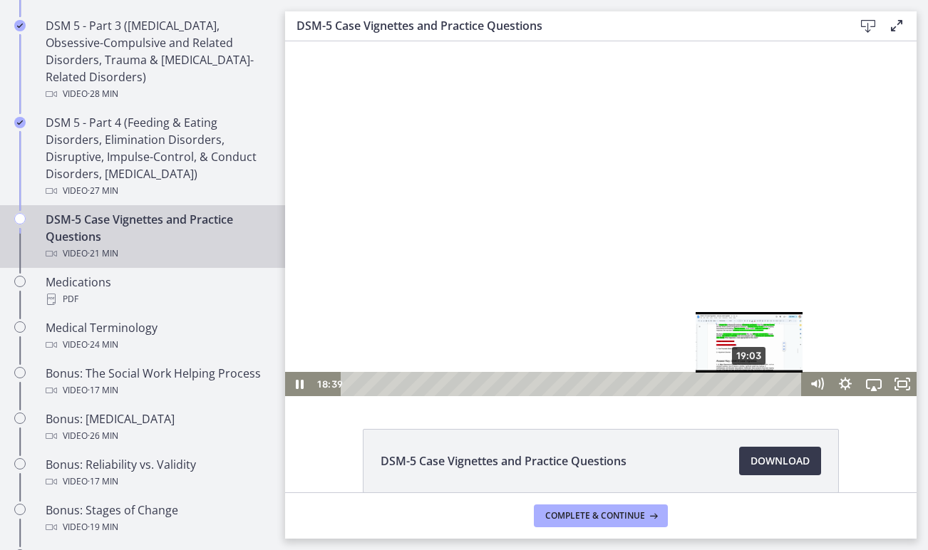
click at [751, 383] on div "19:03" at bounding box center [574, 384] width 444 height 24
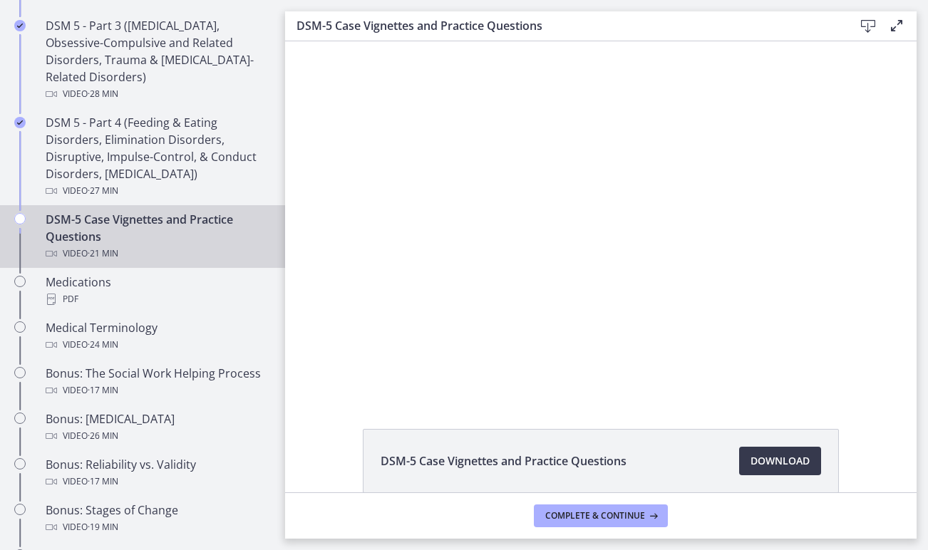
click at [348, 466] on div "DSM-5 Case Vignettes and Practice Questions Download Opens in a new window" at bounding box center [601, 495] width 632 height 133
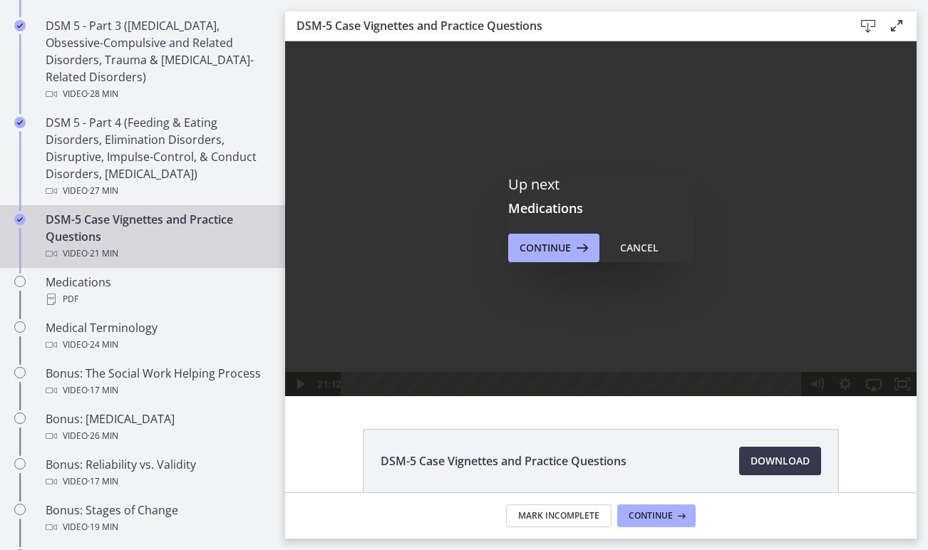
click at [540, 264] on div "Up next Medications Continue Cancel" at bounding box center [601, 218] width 632 height 355
click at [543, 248] on span "Continue" at bounding box center [545, 248] width 51 height 17
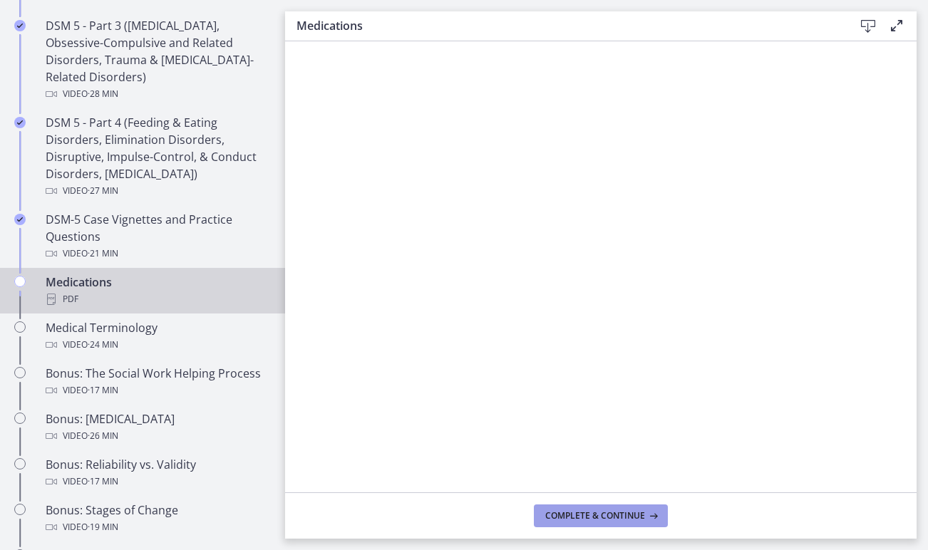
click at [573, 518] on span "Complete & continue" at bounding box center [595, 516] width 100 height 11
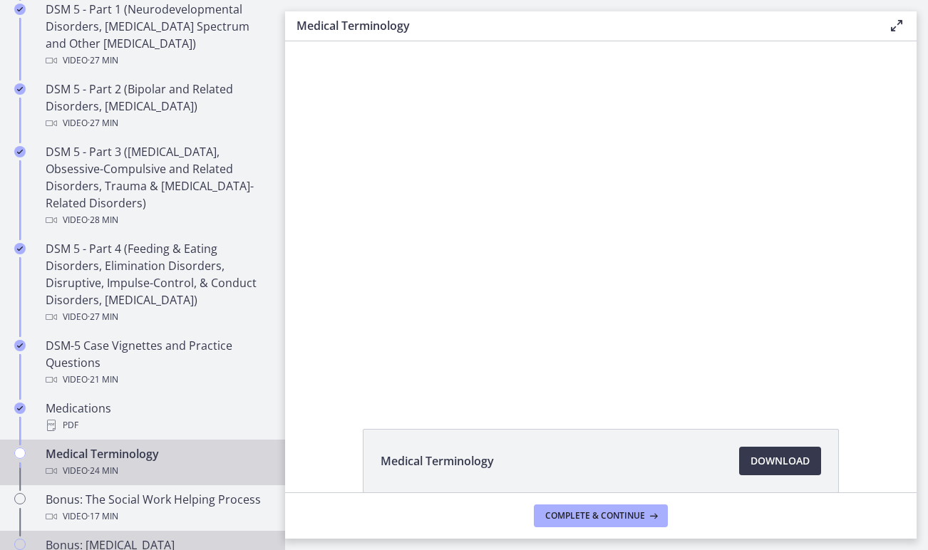
scroll to position [687, 0]
